Goal: Register for event/course

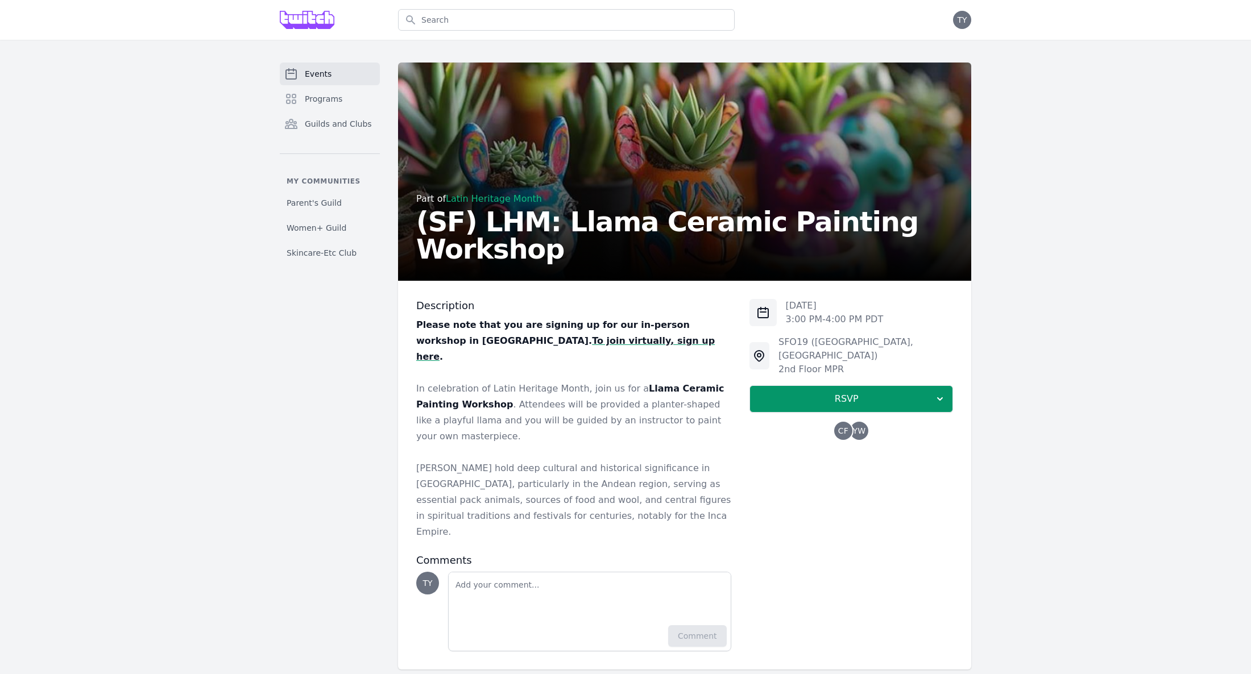
click at [473, 342] on strong "To join virtually, sign up here" at bounding box center [565, 348] width 299 height 27
click at [460, 345] on strong "To join virtually, sign up here" at bounding box center [565, 348] width 299 height 27
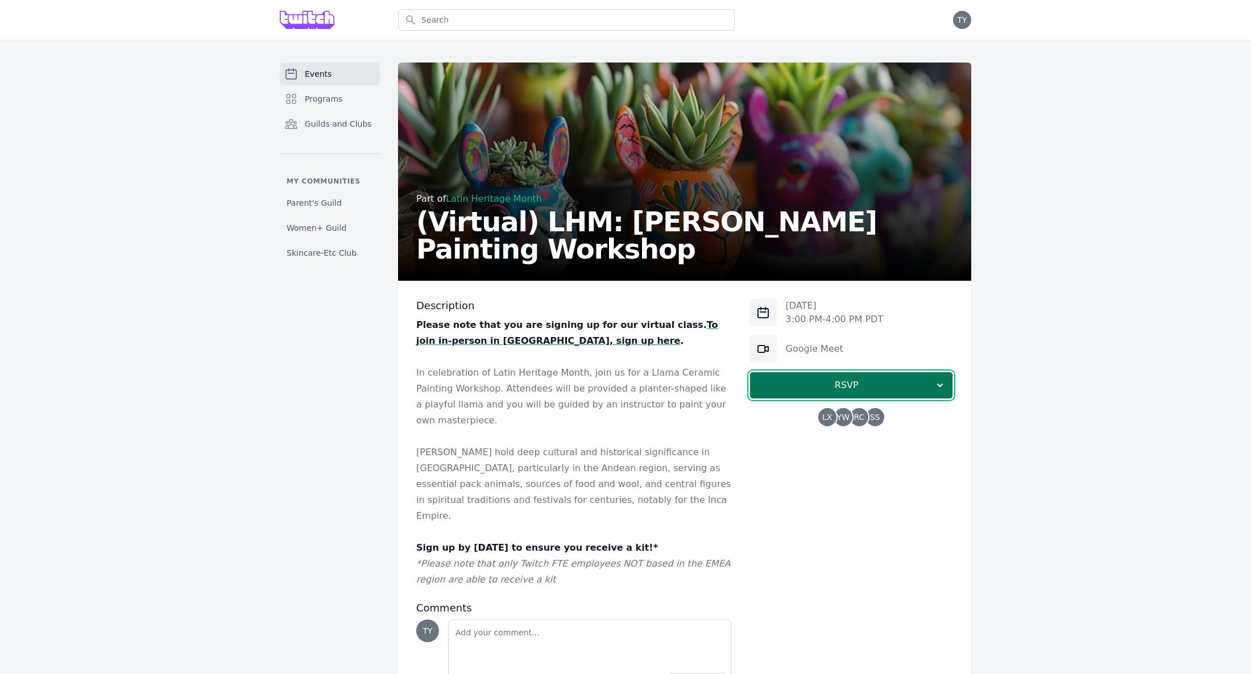
click at [827, 383] on span "RSVP" at bounding box center [846, 386] width 175 height 14
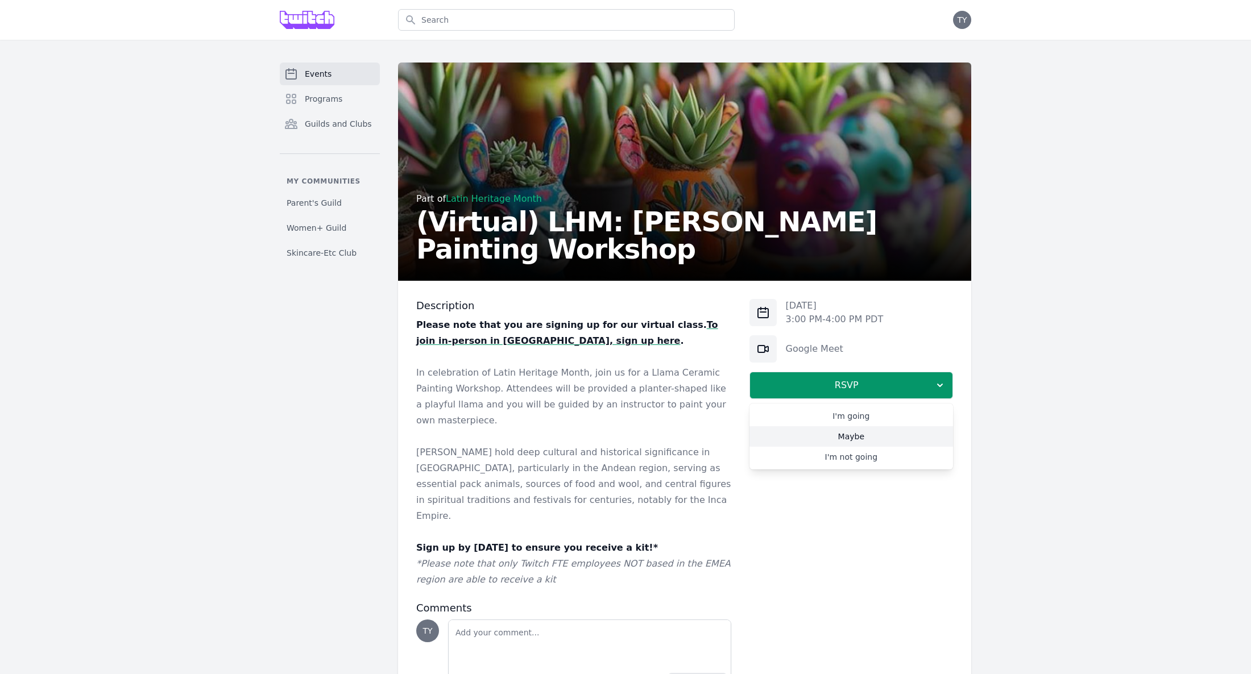
drag, startPoint x: 805, startPoint y: 427, endPoint x: 395, endPoint y: 159, distance: 490.0
click at [802, 414] on link "I'm going" at bounding box center [851, 416] width 204 height 20
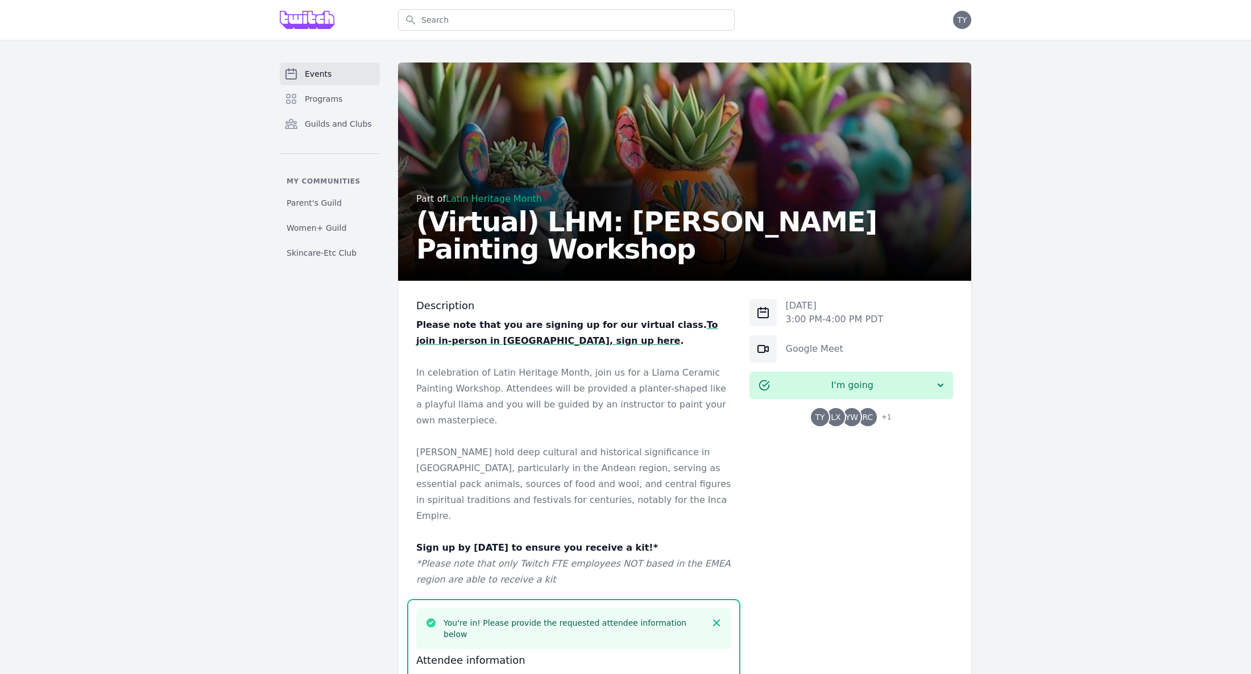
scroll to position [462, 0]
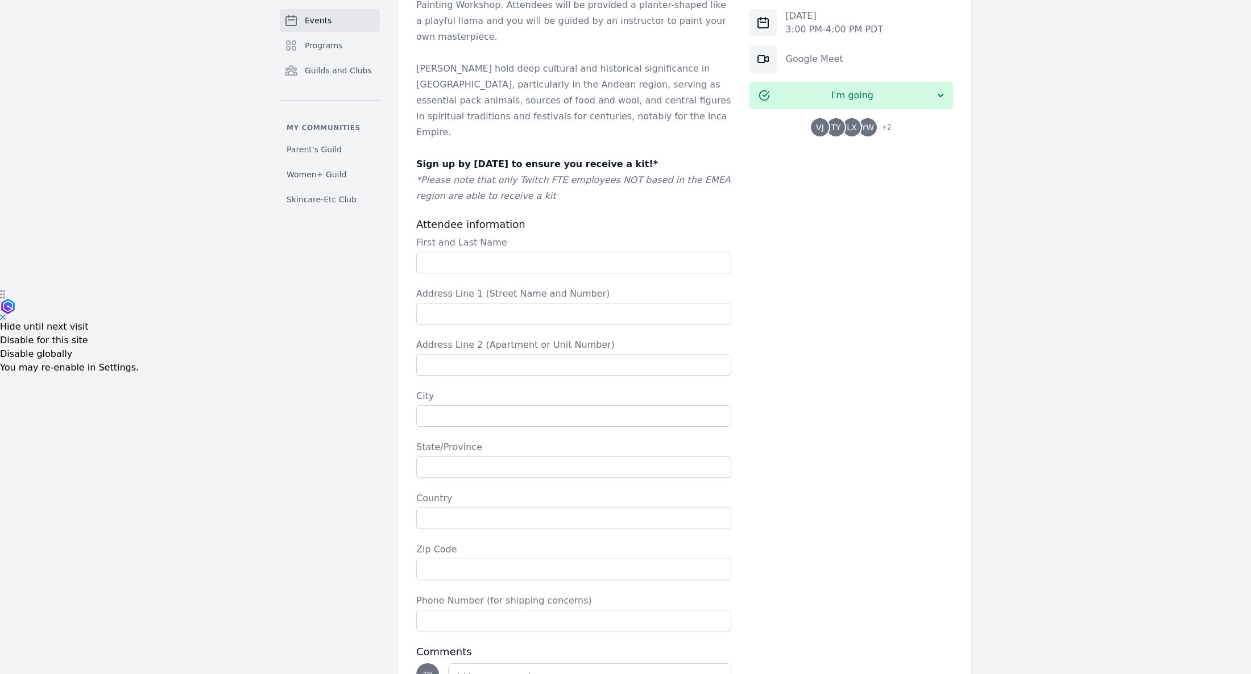
scroll to position [395, 0]
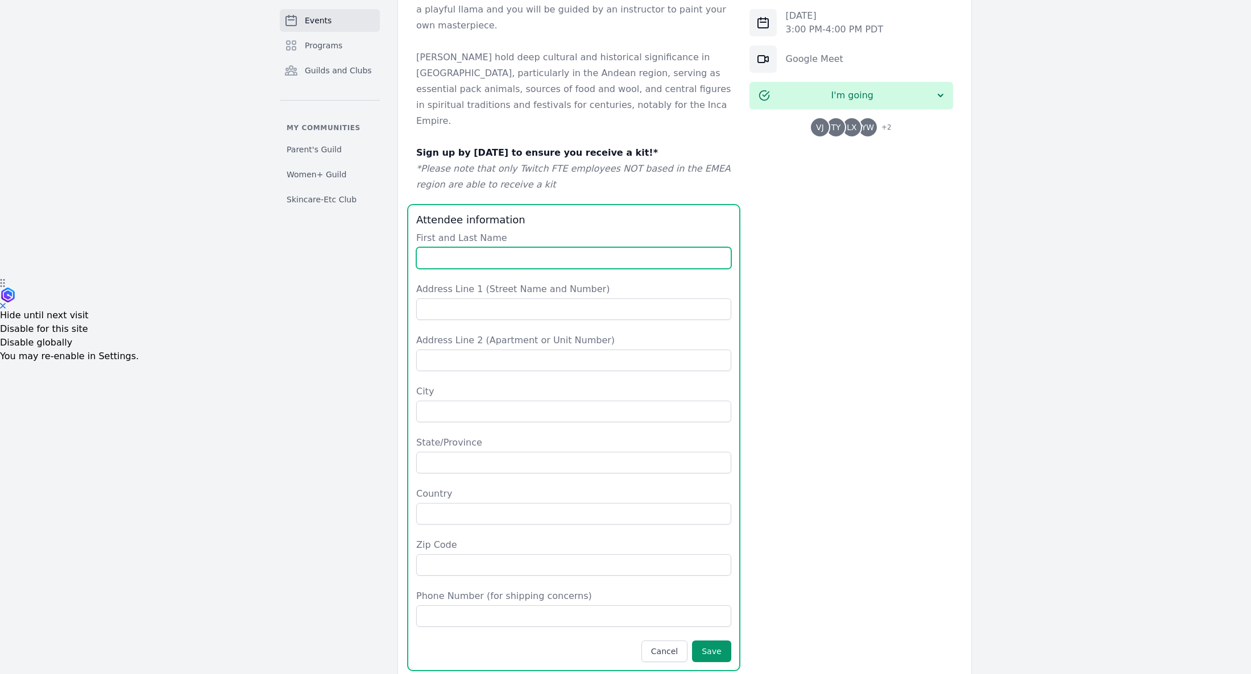
click at [461, 247] on input "First and Last Name" at bounding box center [573, 258] width 315 height 22
type input "Tiffany Yang"
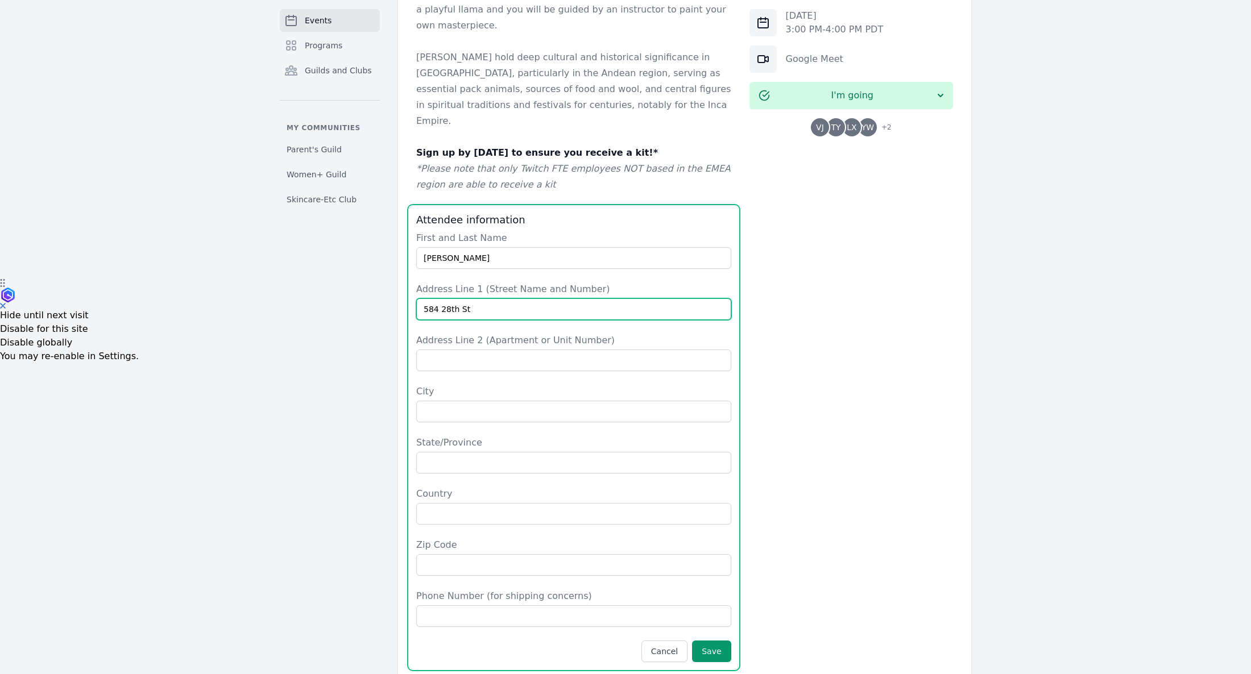
type input "584 28th St"
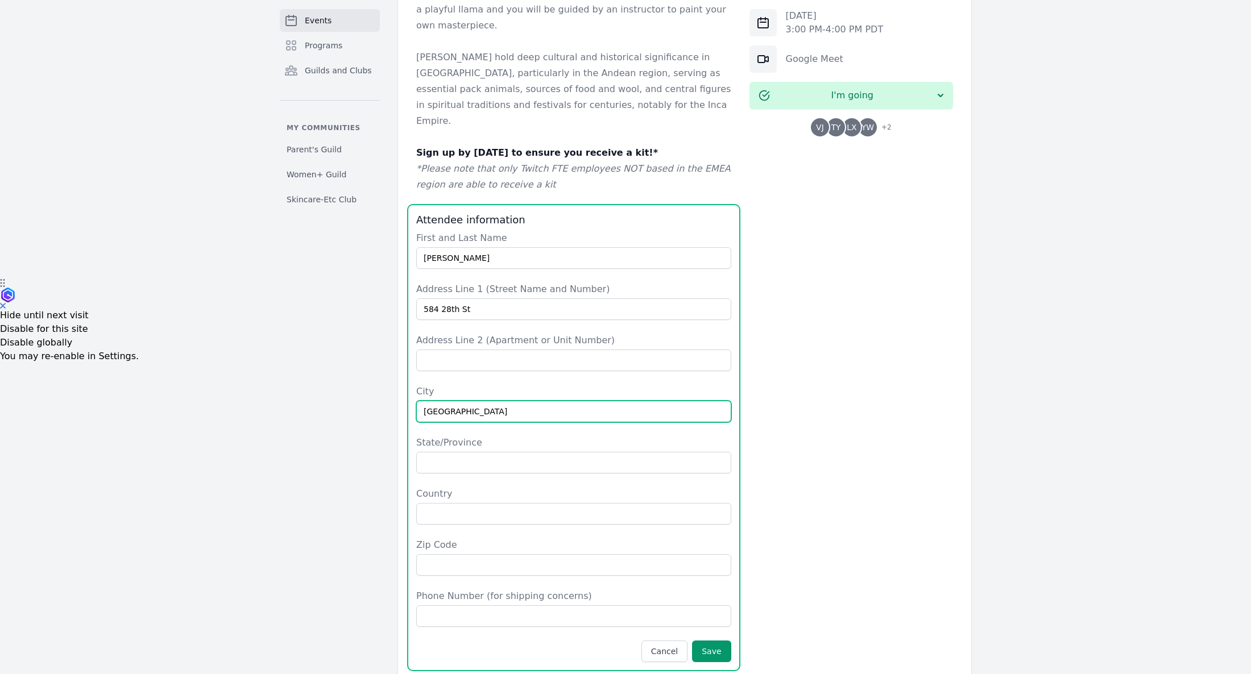
type input "San Francisco"
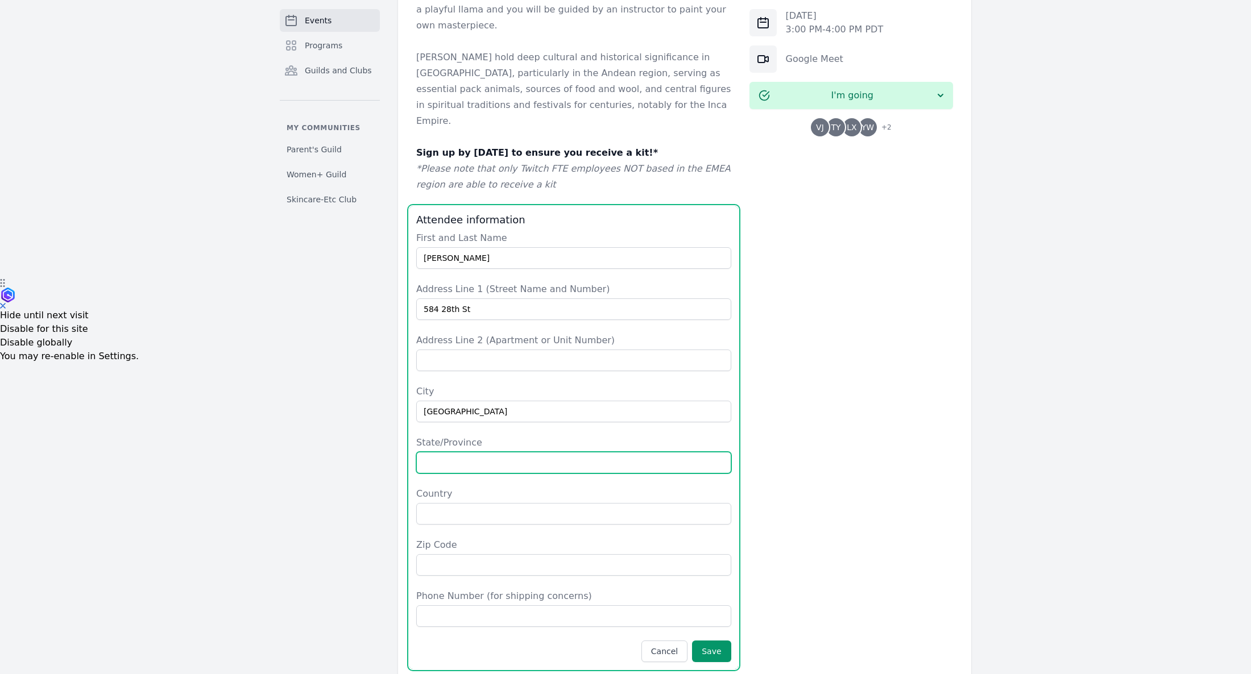
type input "c"
type input "CA"
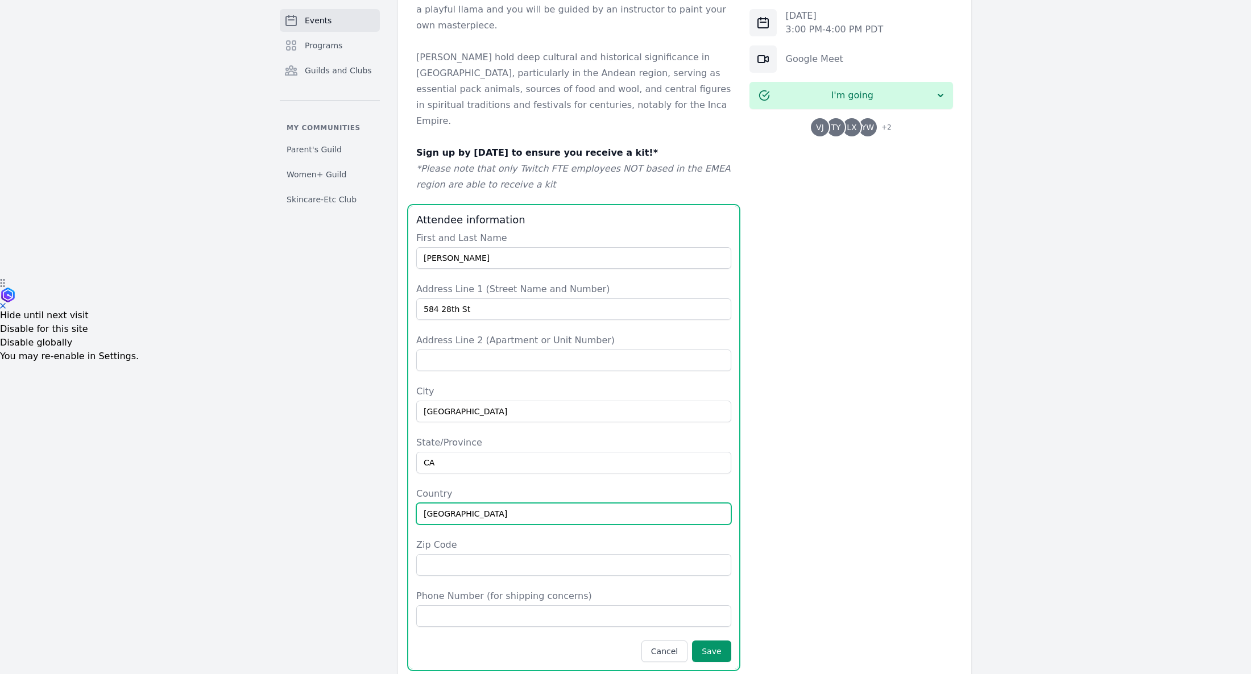
type input "USA"
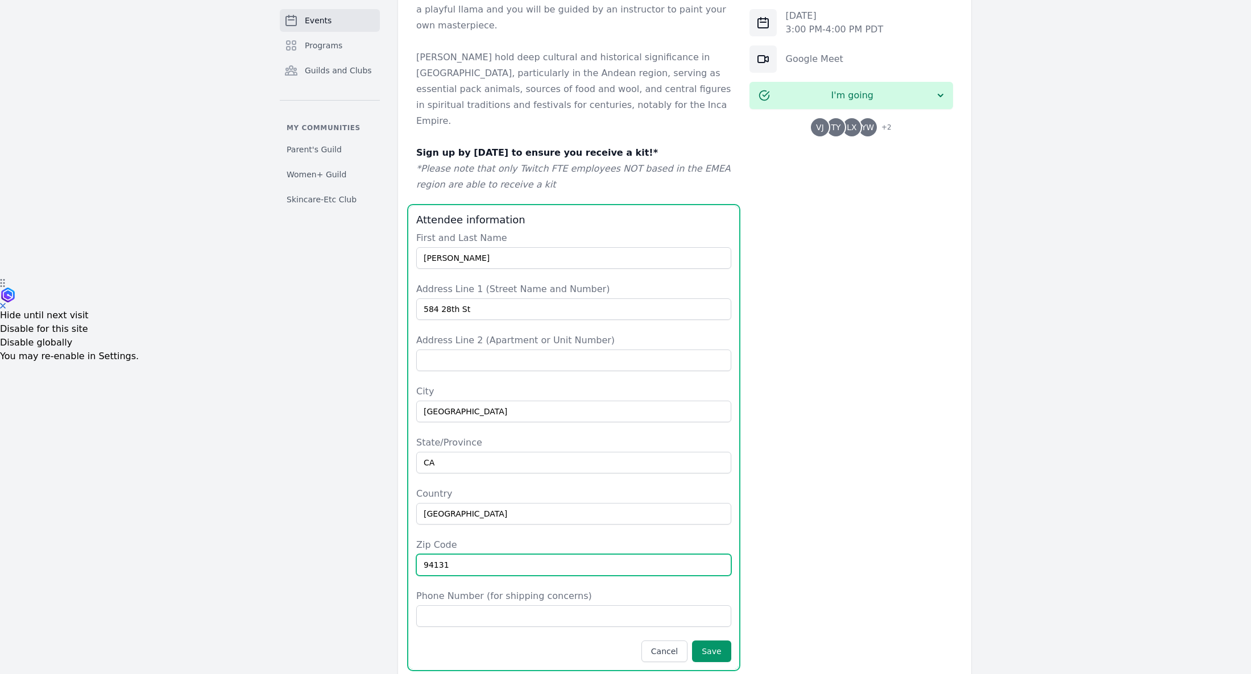
type input "94131"
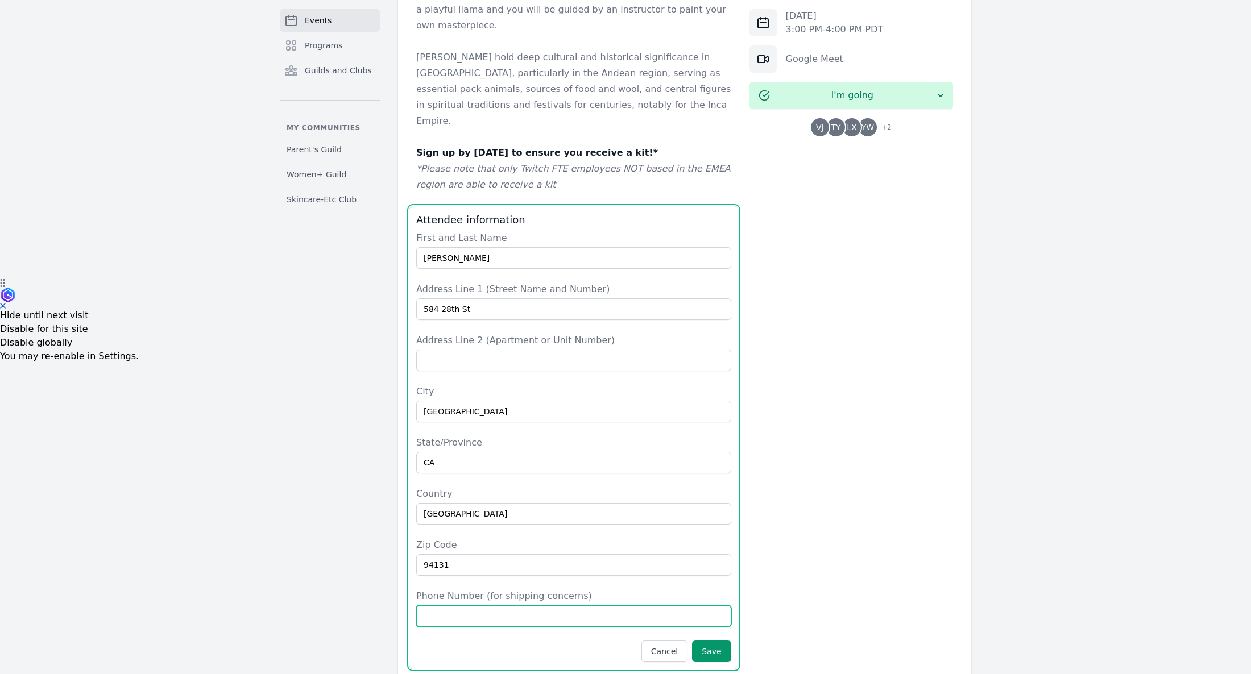
click at [575, 606] on input "Phone Number (for shipping concerns)" at bounding box center [573, 617] width 315 height 22
type input "4158672908"
click at [723, 641] on button "Save" at bounding box center [711, 652] width 39 height 22
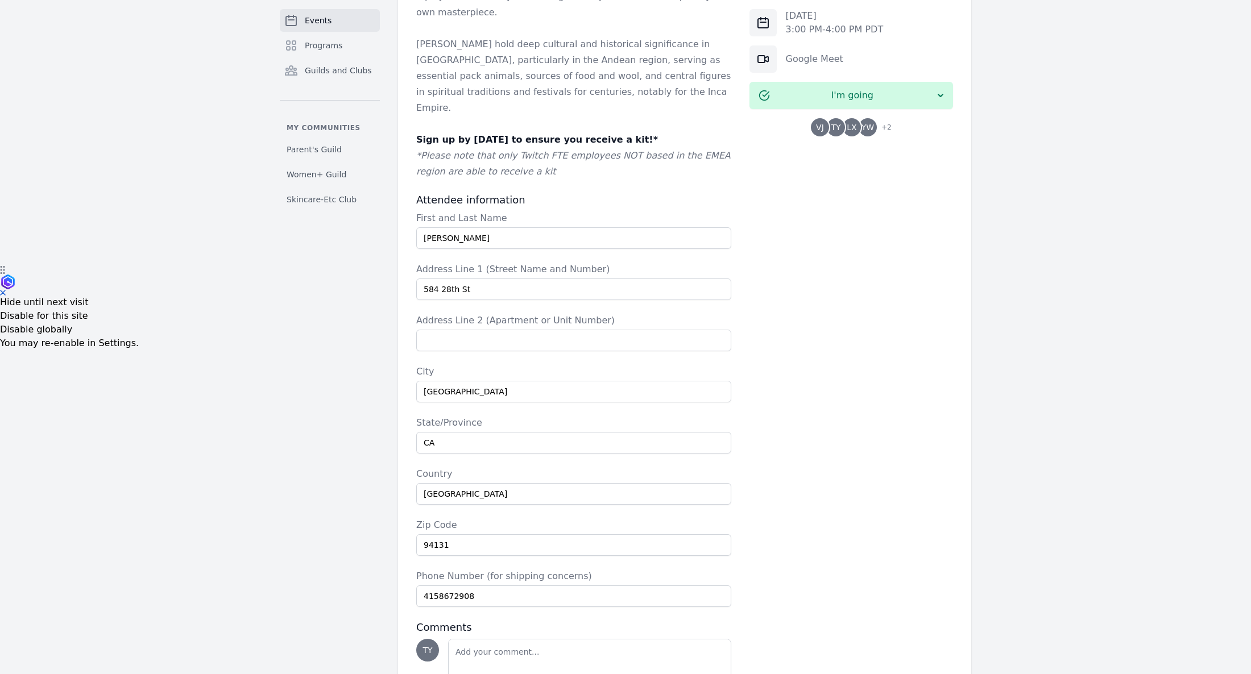
scroll to position [462, 0]
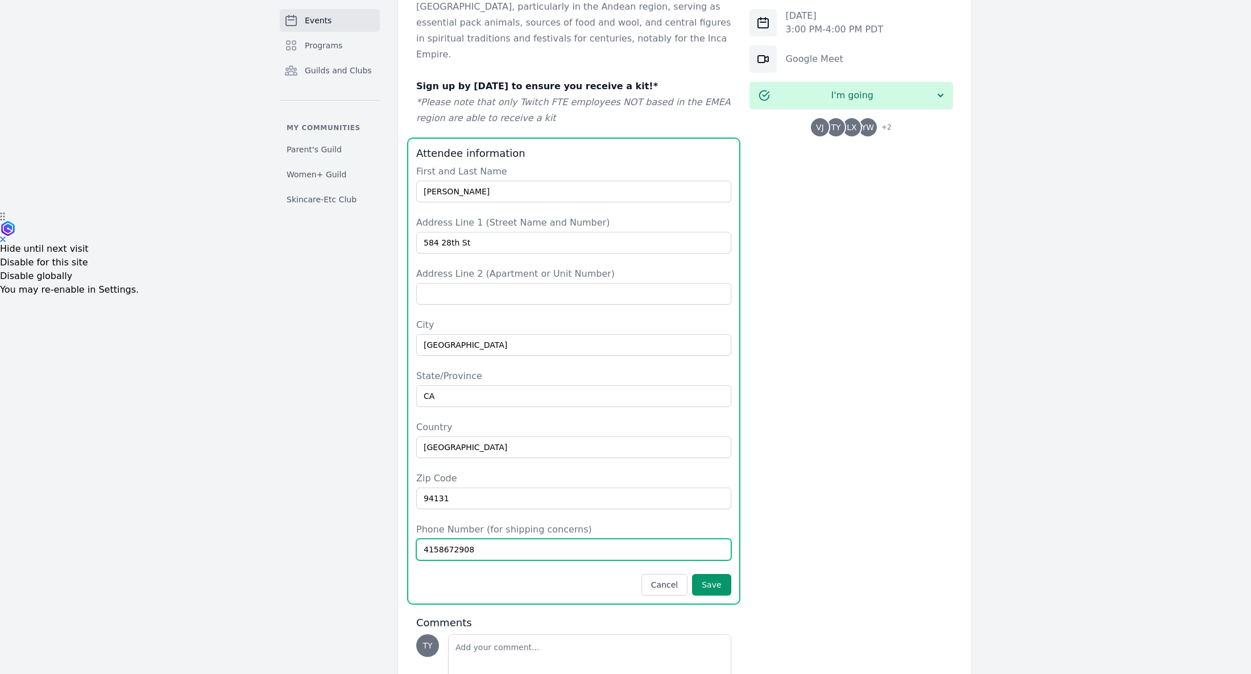
click at [581, 539] on input "4158672908" at bounding box center [573, 550] width 315 height 22
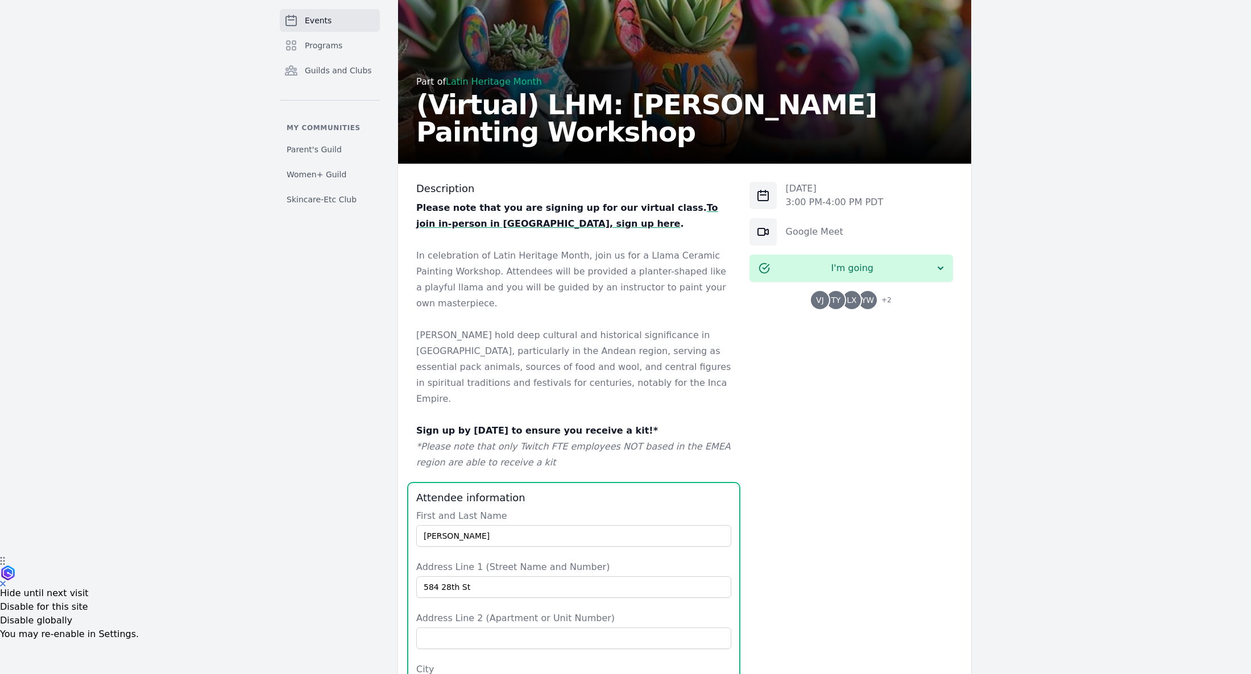
scroll to position [0, 0]
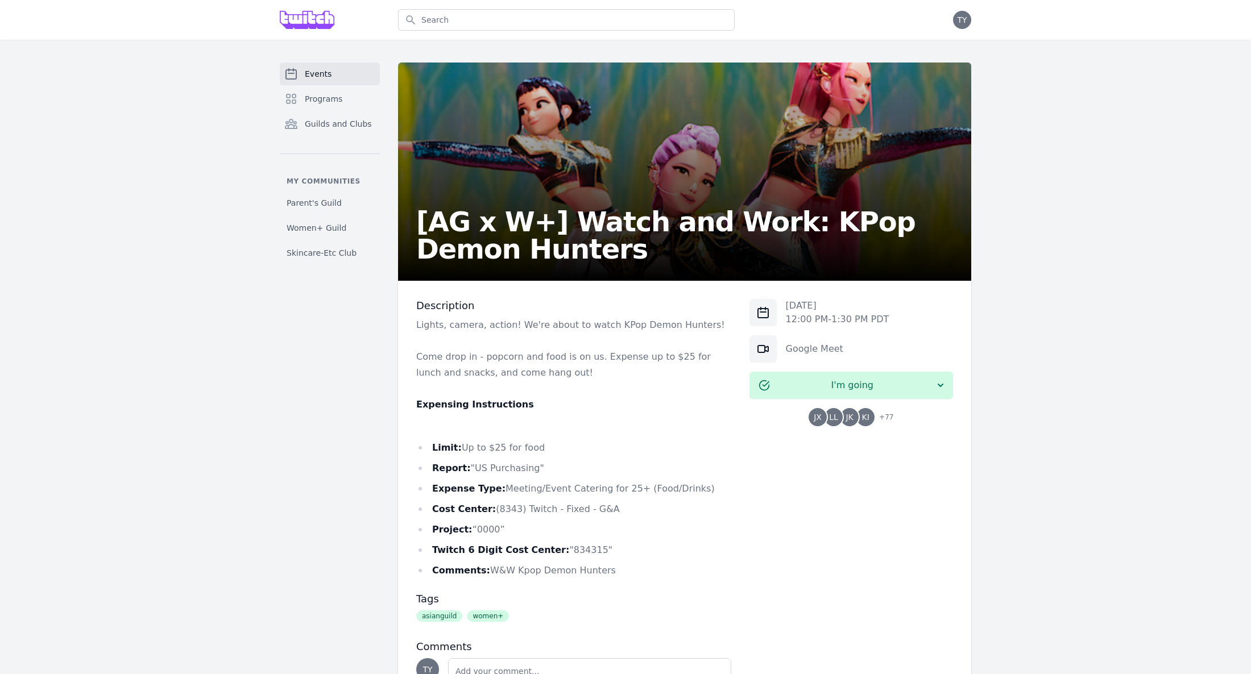
scroll to position [105, 0]
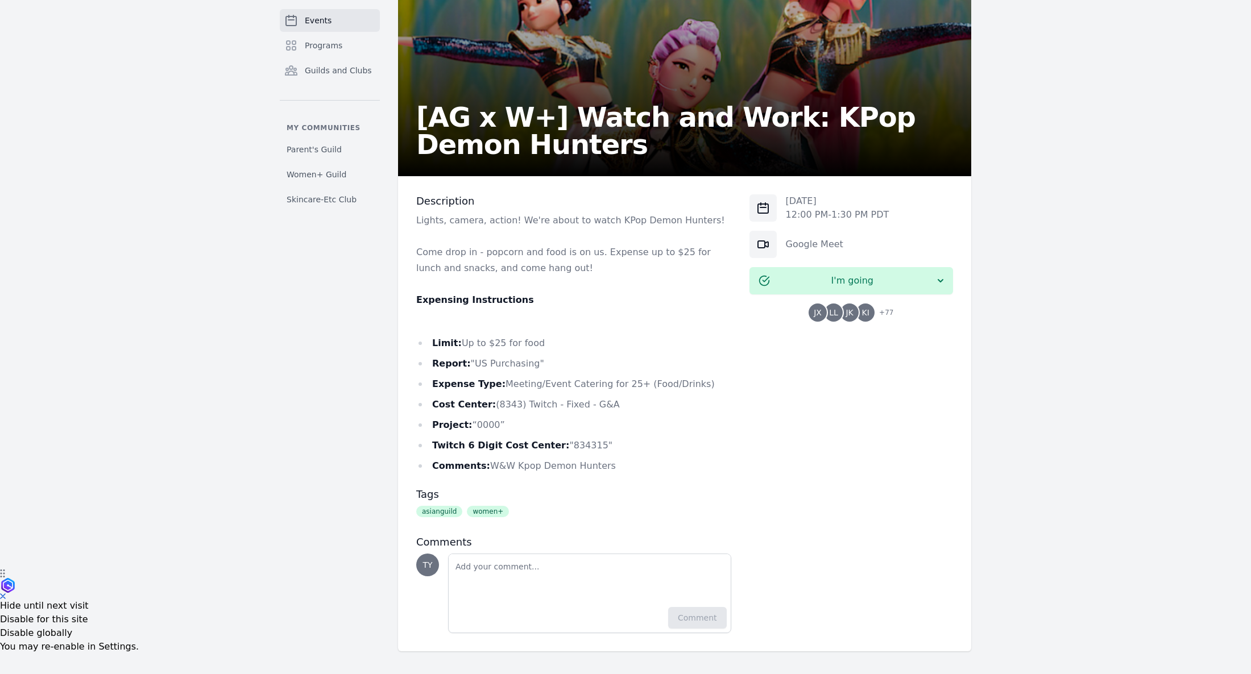
drag, startPoint x: 502, startPoint y: 375, endPoint x: 461, endPoint y: 364, distance: 42.5
click at [495, 374] on ul "Limit: Up to $25 for food Report: "US Purchasing" Expense Type: Meeting/Event C…" at bounding box center [573, 404] width 315 height 139
drag, startPoint x: 492, startPoint y: 406, endPoint x: 505, endPoint y: 402, distance: 13.7
click at [512, 401] on li "Cost Center: (8343) Twitch - Fixed - G&A" at bounding box center [573, 405] width 315 height 16
copy li "8343"
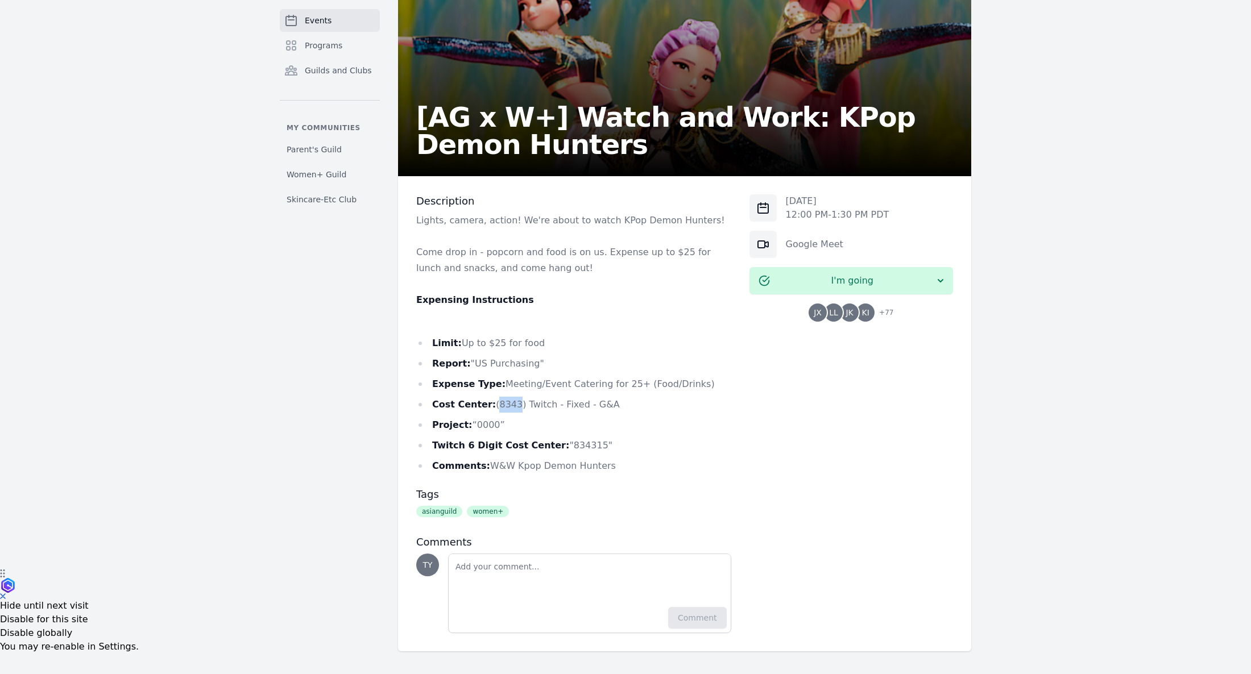
scroll to position [102, 0]
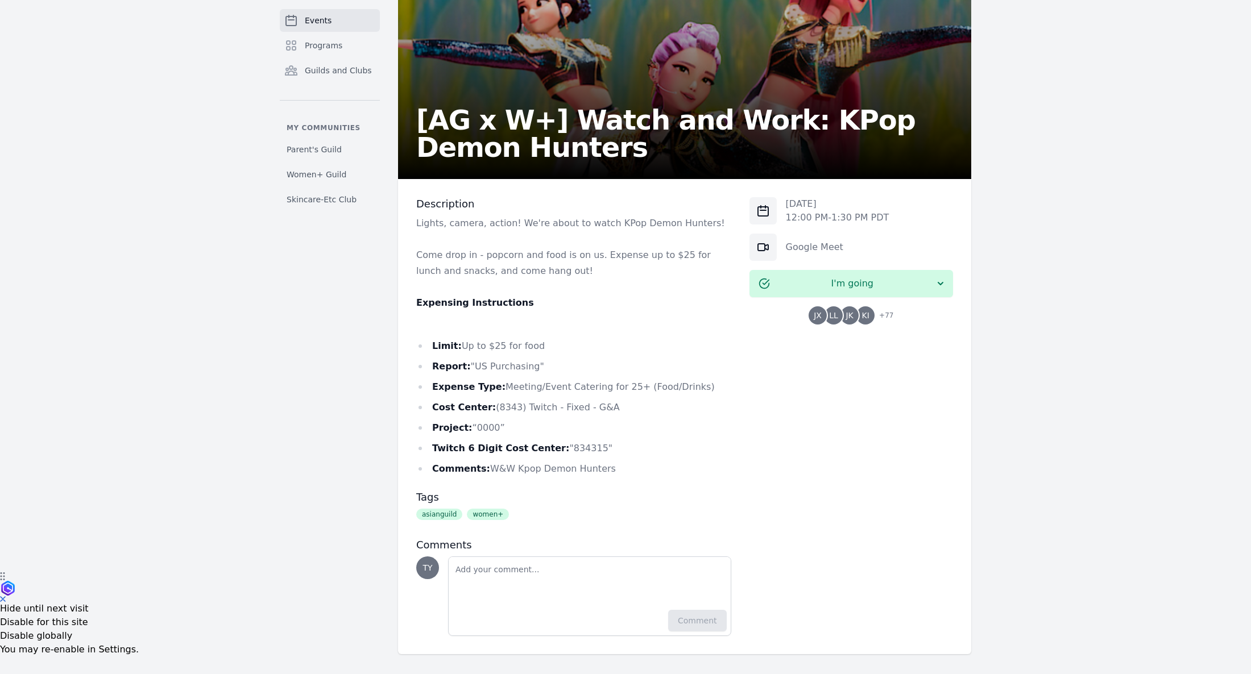
click at [570, 371] on li "Report: "US Purchasing"" at bounding box center [573, 367] width 315 height 16
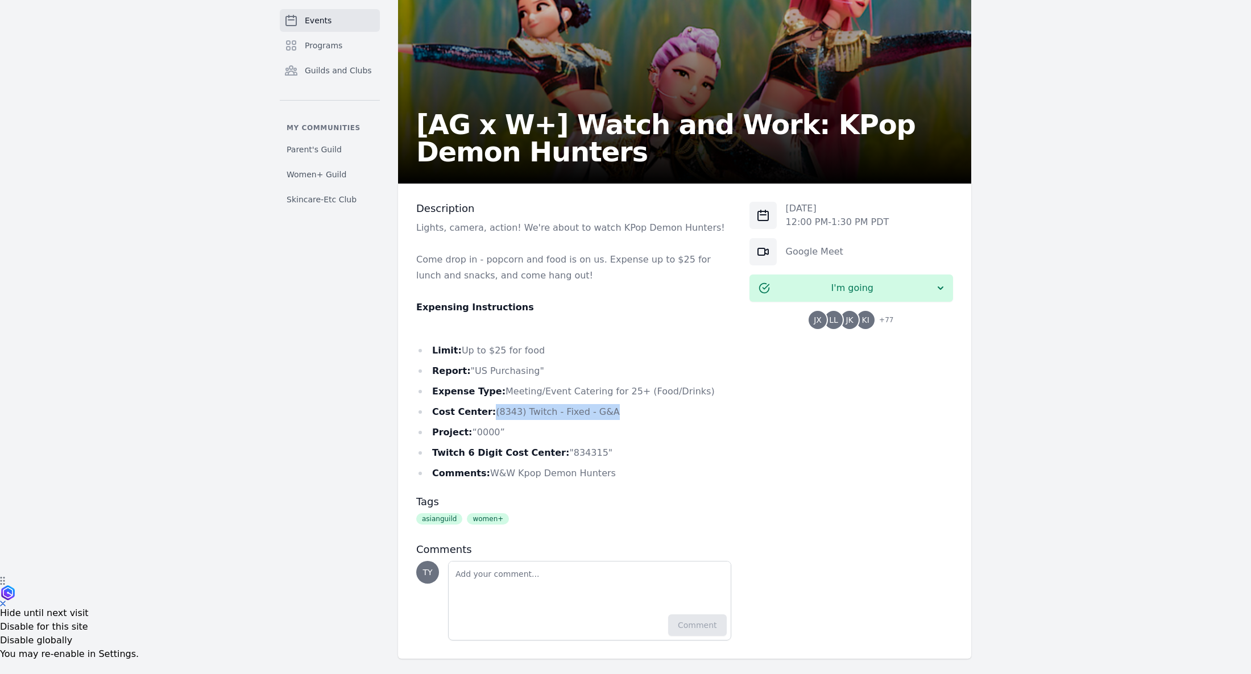
drag, startPoint x: 614, startPoint y: 410, endPoint x: 488, endPoint y: 405, distance: 125.8
click at [488, 404] on li "Cost Center: (8343) Twitch - Fixed - G&A" at bounding box center [573, 412] width 315 height 16
copy li "Cost Center: (8343) Twitch - Fixed - G&A"
drag, startPoint x: 542, startPoint y: 462, endPoint x: 501, endPoint y: 479, distance: 44.6
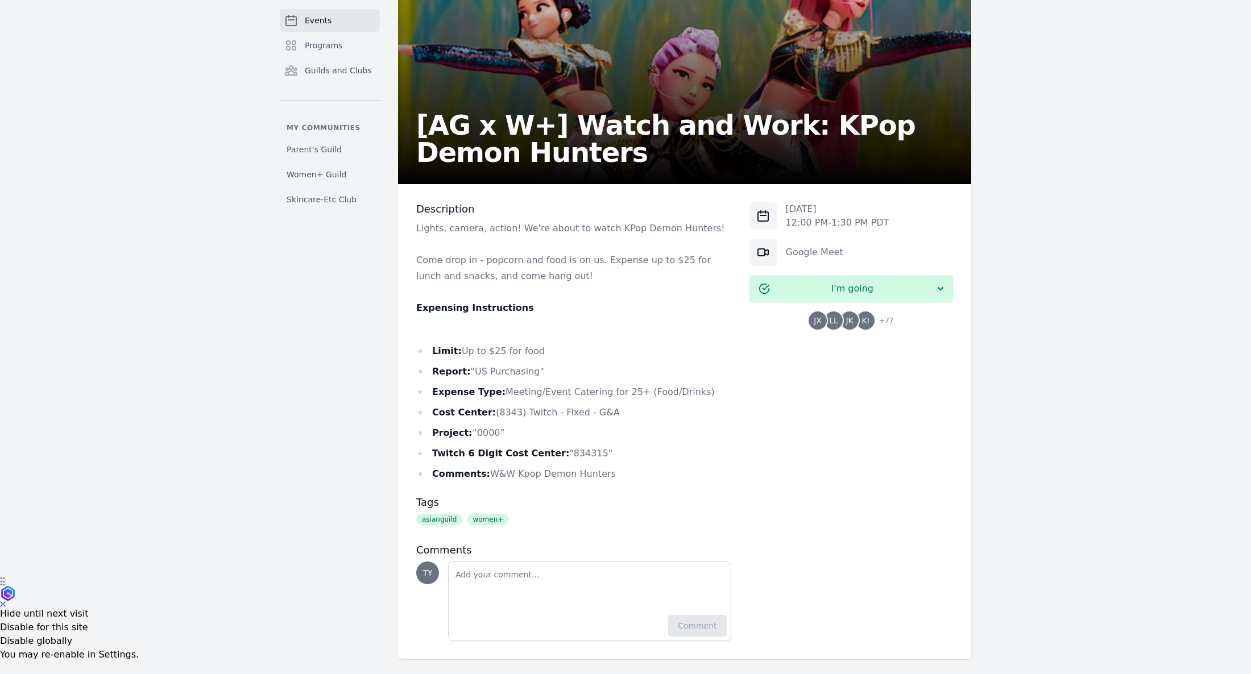
click at [541, 462] on ul "Limit: Up to $25 for food Report: "US Purchasing" Expense Type: Meeting/Event C…" at bounding box center [573, 412] width 315 height 139
drag, startPoint x: 483, startPoint y: 473, endPoint x: 629, endPoint y: 487, distance: 146.8
click at [656, 489] on div "Description Lights, camera, action! We're about to watch KPop Demon Hunters! Co…" at bounding box center [573, 421] width 315 height 439
drag, startPoint x: 611, startPoint y: 480, endPoint x: 483, endPoint y: 468, distance: 128.6
click at [483, 468] on li "Comments: W&W Kpop Demon Hunters" at bounding box center [573, 474] width 315 height 16
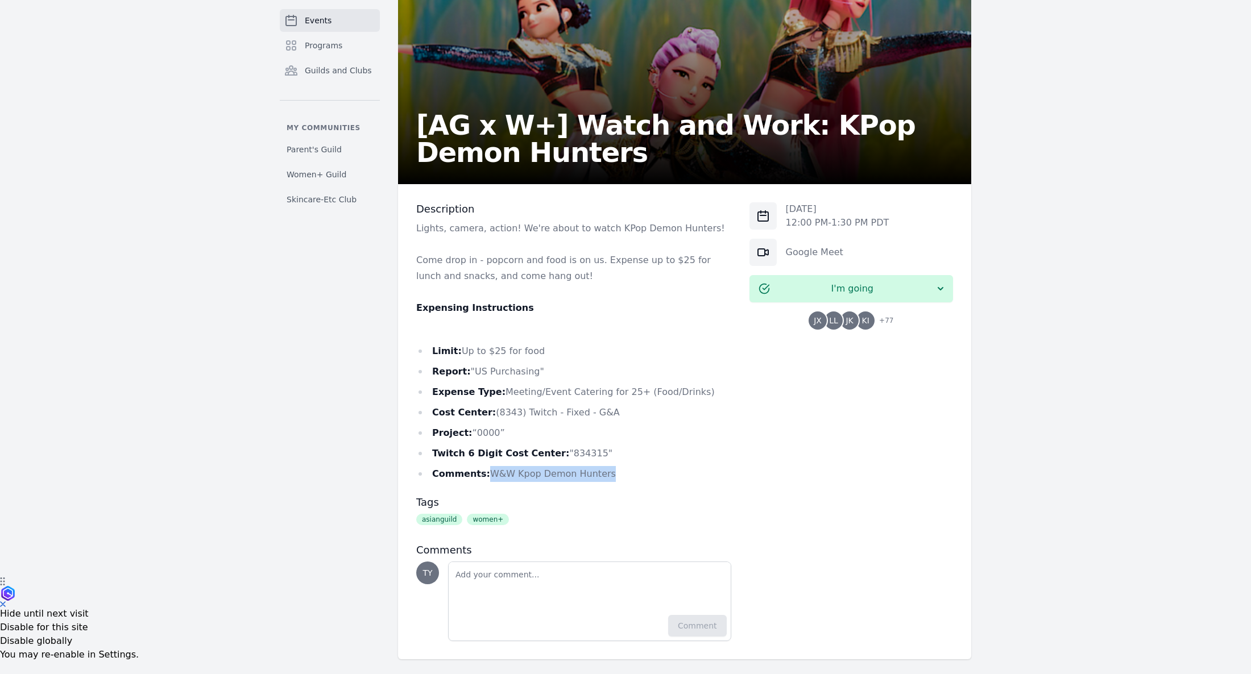
copy li "W&W Kpop Demon Hunters"
drag, startPoint x: 615, startPoint y: 412, endPoint x: 490, endPoint y: 417, distance: 125.8
click at [490, 417] on li "Cost Center: (8343) Twitch - Fixed - G&A" at bounding box center [573, 413] width 315 height 16
copy li "(8343) Twitch - Fixed - G&A"
click at [585, 450] on li "Twitch 6 Digit Cost Center: "834315"" at bounding box center [573, 454] width 315 height 16
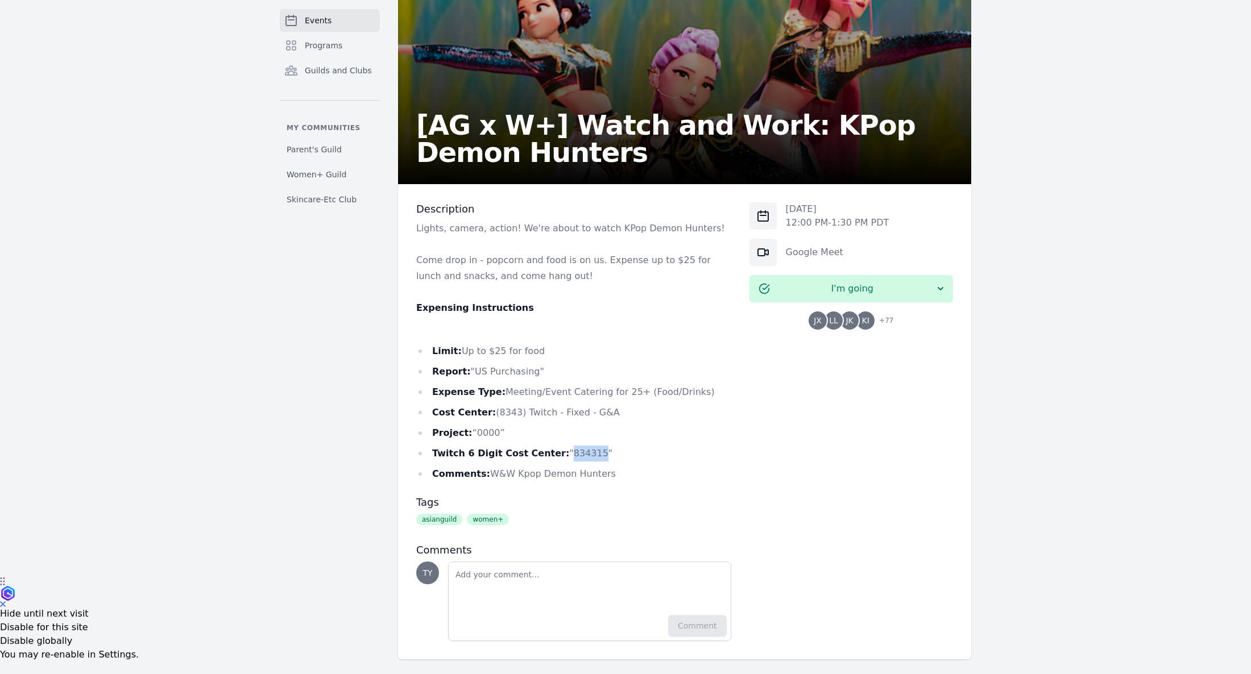
copy li "834315"
drag, startPoint x: 609, startPoint y: 482, endPoint x: 457, endPoint y: 476, distance: 151.9
click at [487, 470] on li "Comments: W&W Kpop Demon Hunters" at bounding box center [573, 474] width 315 height 16
copy li "W&W Kpop Demon Hunters"
drag, startPoint x: 550, startPoint y: 383, endPoint x: 527, endPoint y: 380, distance: 24.1
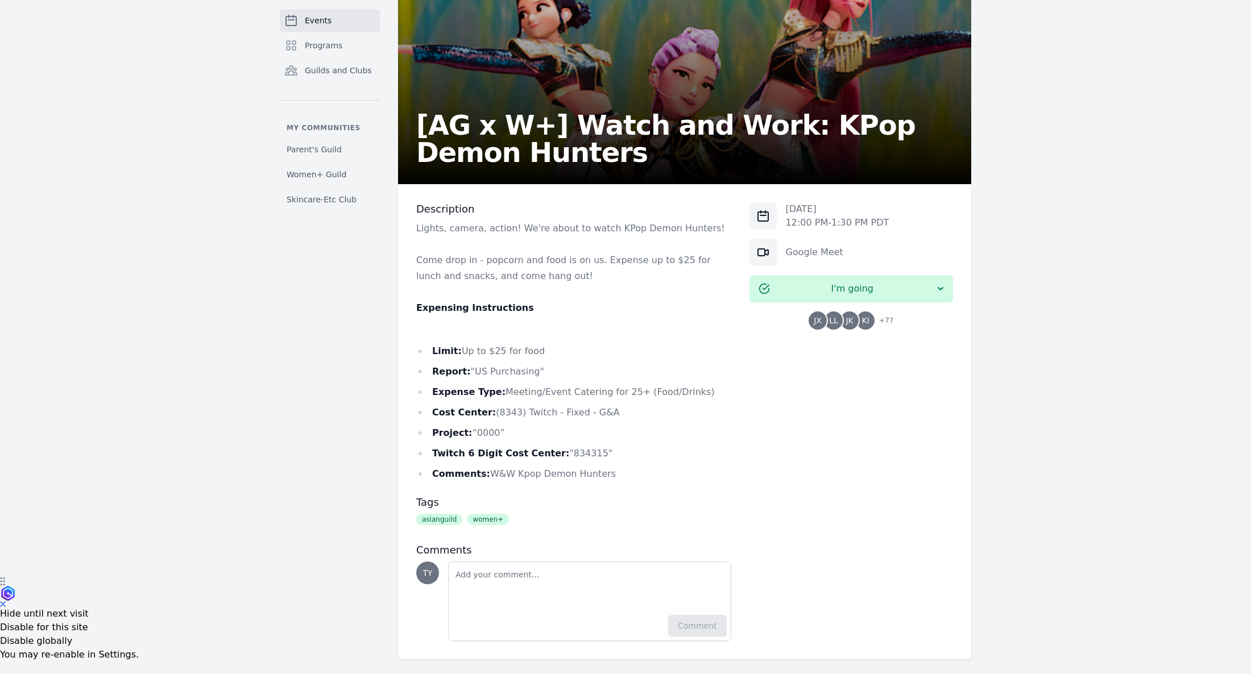
click at [548, 383] on ul "Limit: Up to $25 for food Report: "US Purchasing" Expense Type: Meeting/Event C…" at bounding box center [573, 412] width 315 height 139
drag, startPoint x: 631, startPoint y: 475, endPoint x: 483, endPoint y: 468, distance: 148.0
click at [483, 468] on li "Comments: W&W Kpop Demon Hunters" at bounding box center [573, 474] width 315 height 16
copy li "W&W Kpop Demon Hunters"
